Goal: Communication & Community: Answer question/provide support

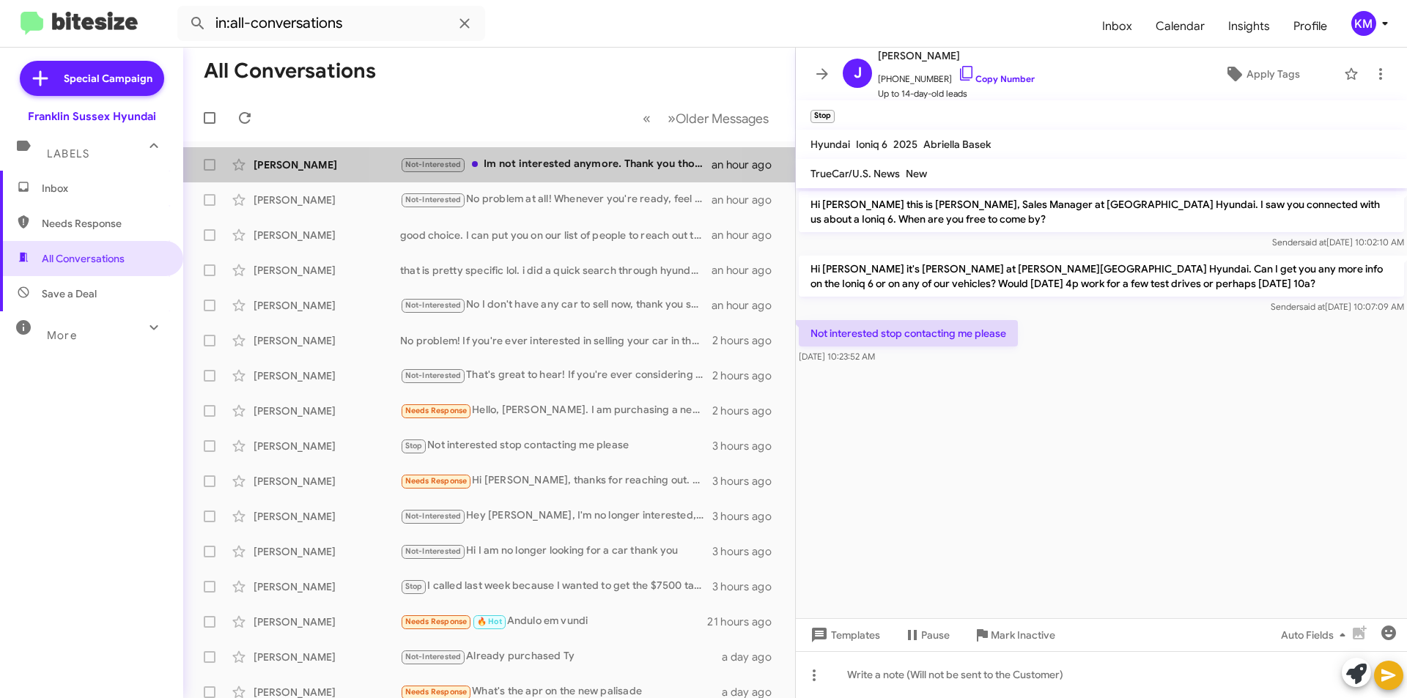
click at [512, 163] on div "Not-Interested Im not interested anymore. Thank you though." at bounding box center [555, 164] width 311 height 17
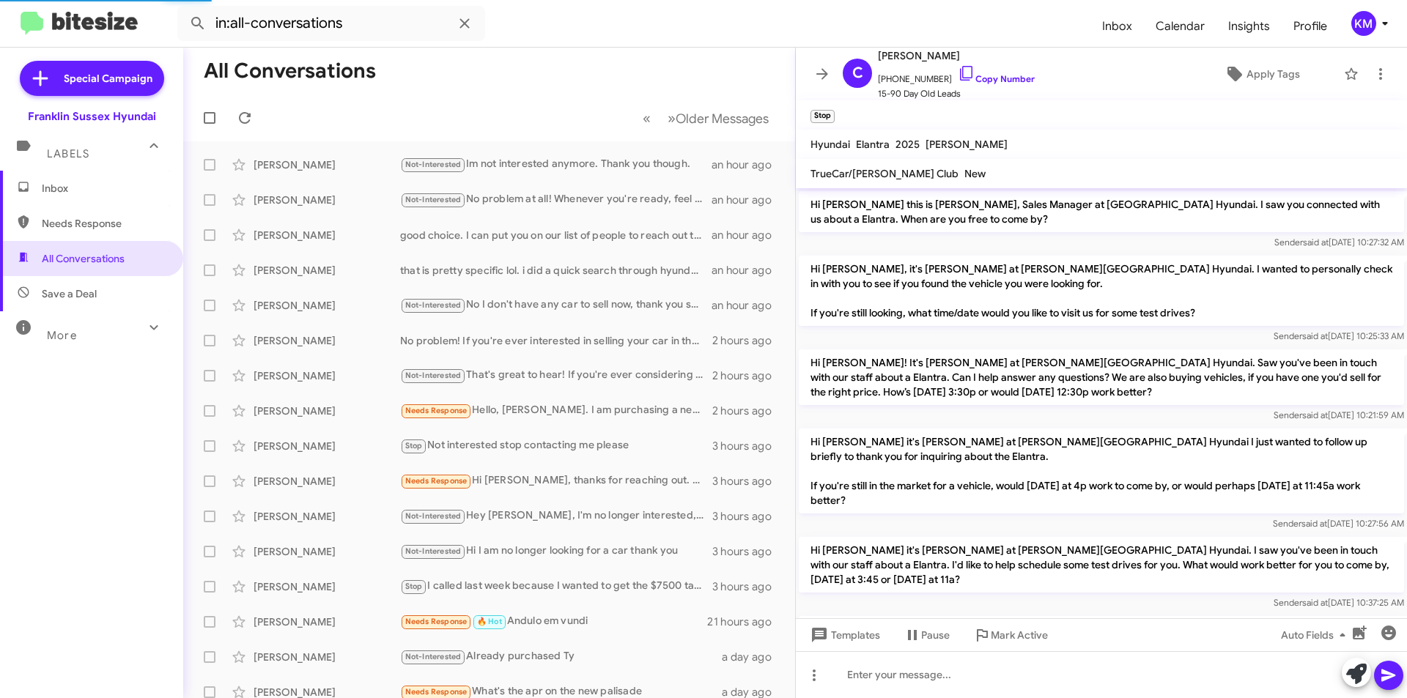
scroll to position [599, 0]
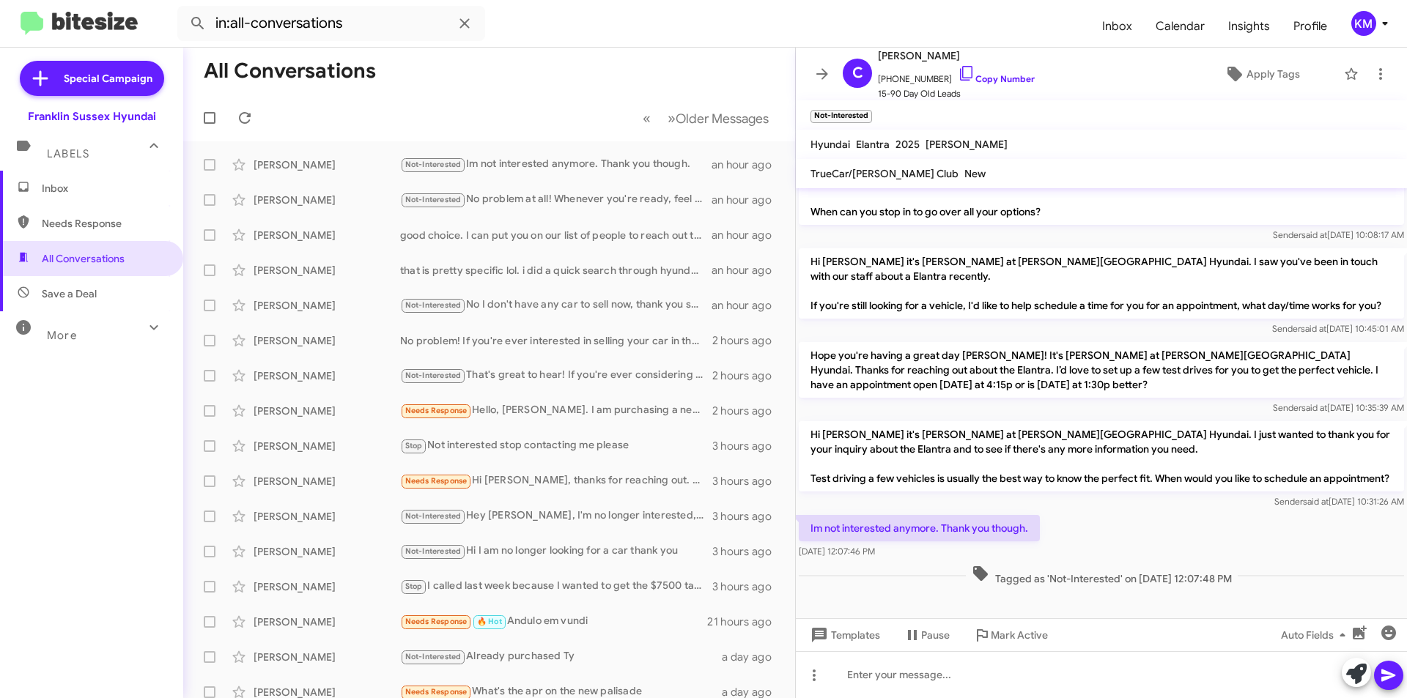
drag, startPoint x: 968, startPoint y: 53, endPoint x: 909, endPoint y: 57, distance: 59.5
click at [909, 57] on span "[PERSON_NAME]" at bounding box center [956, 56] width 157 height 18
copy span "[PERSON_NAME]"
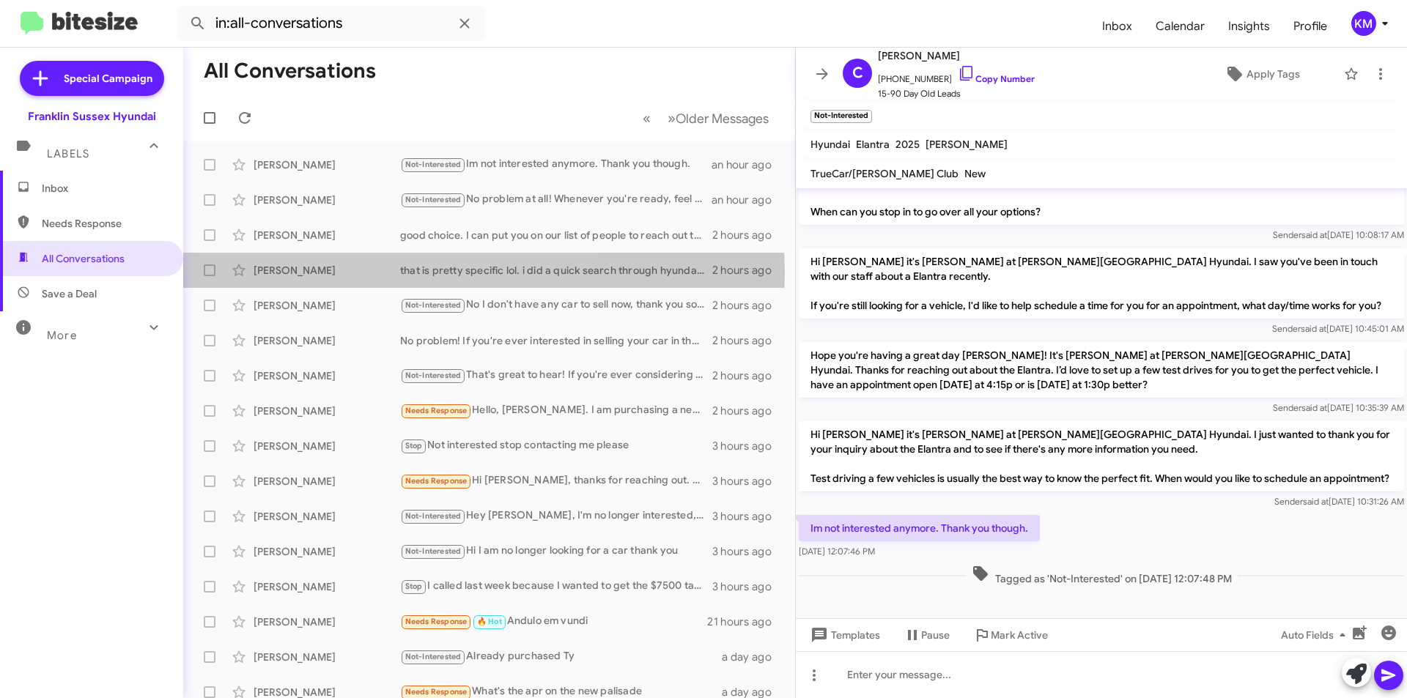
click at [318, 273] on div "[PERSON_NAME]" at bounding box center [327, 270] width 147 height 15
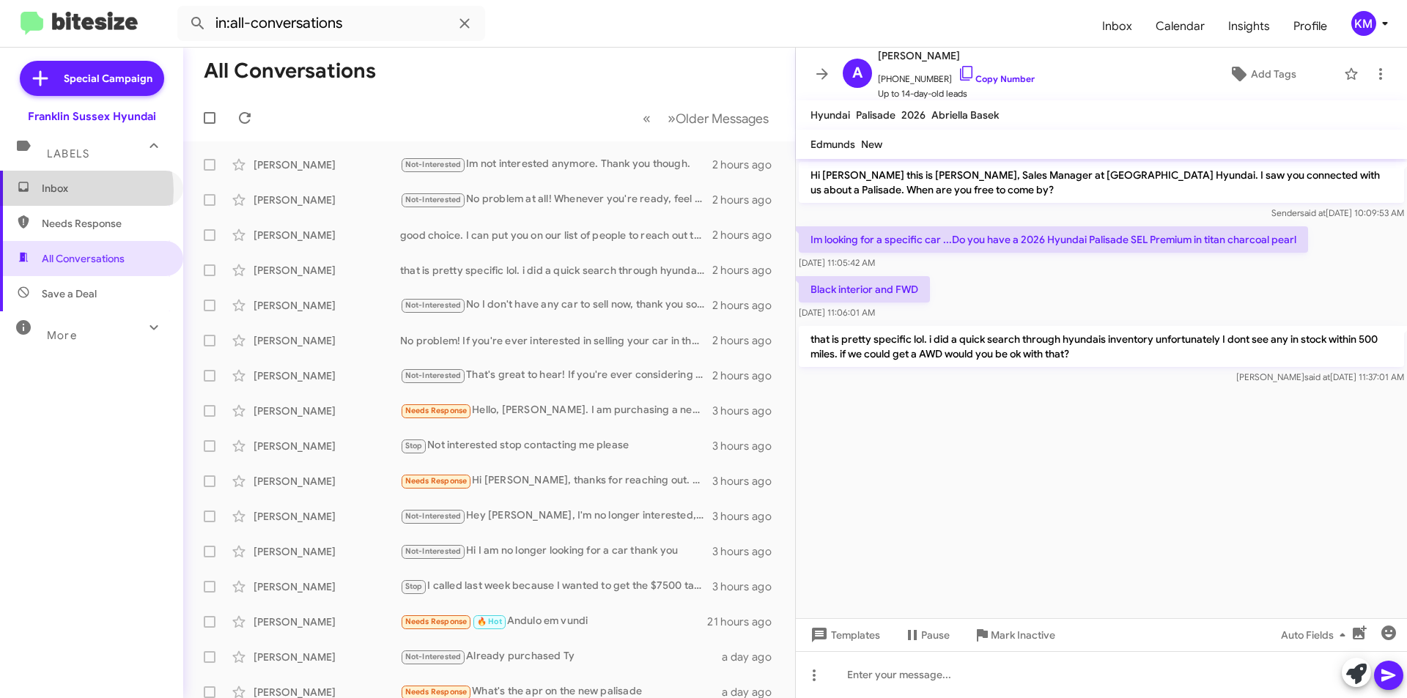
click at [64, 191] on span "Inbox" at bounding box center [104, 188] width 125 height 15
